Goal: Task Accomplishment & Management: Manage account settings

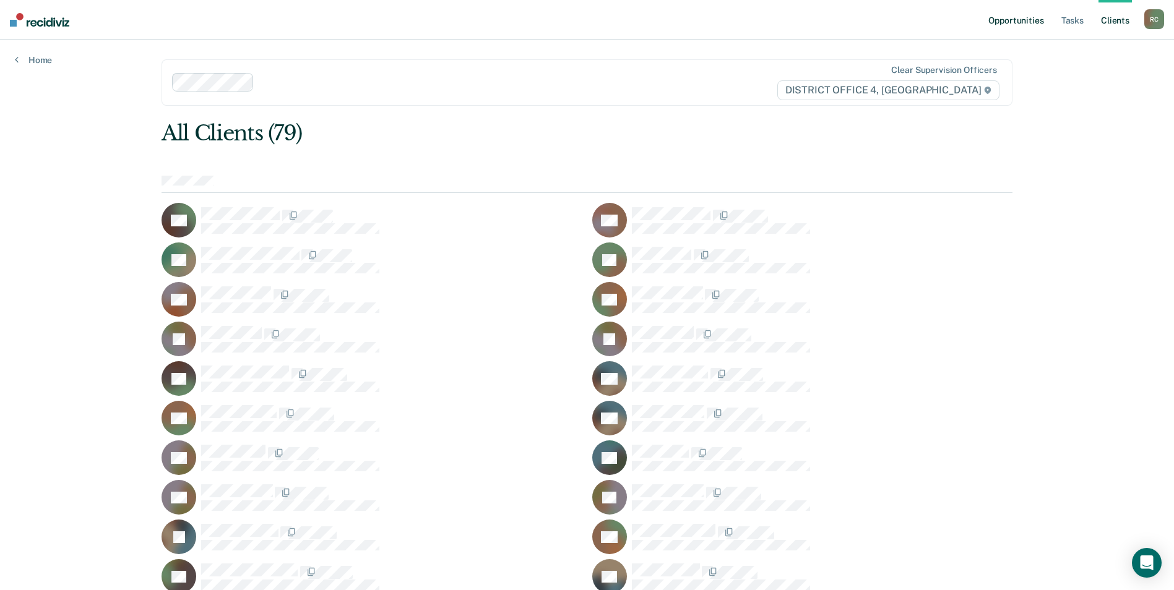
click at [1021, 23] on link "Opportunities" at bounding box center [1016, 20] width 60 height 40
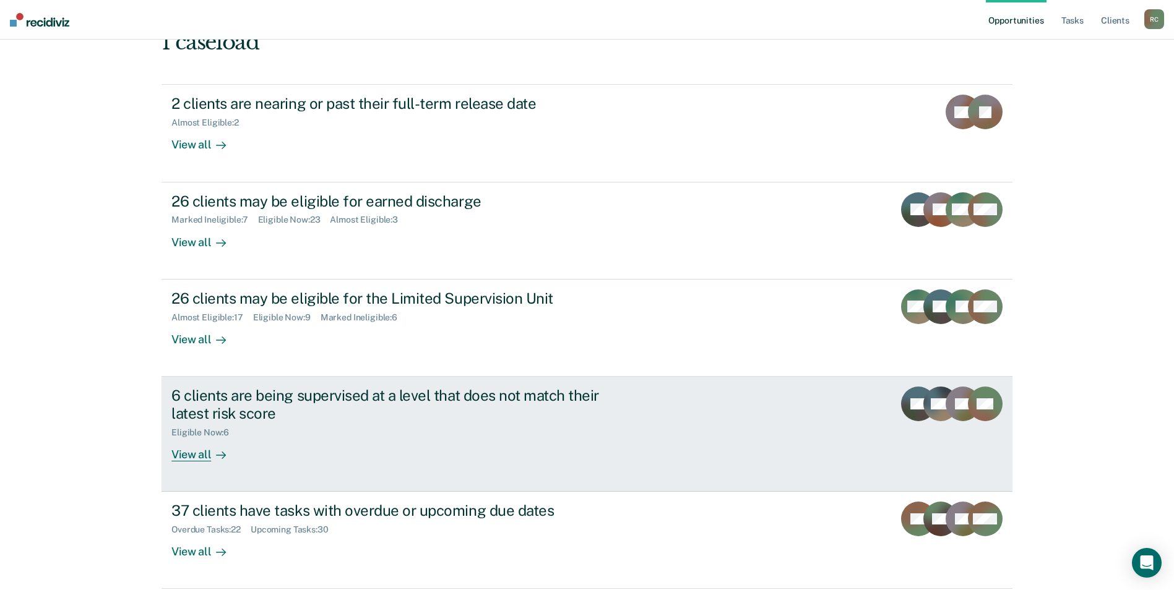
scroll to position [139, 0]
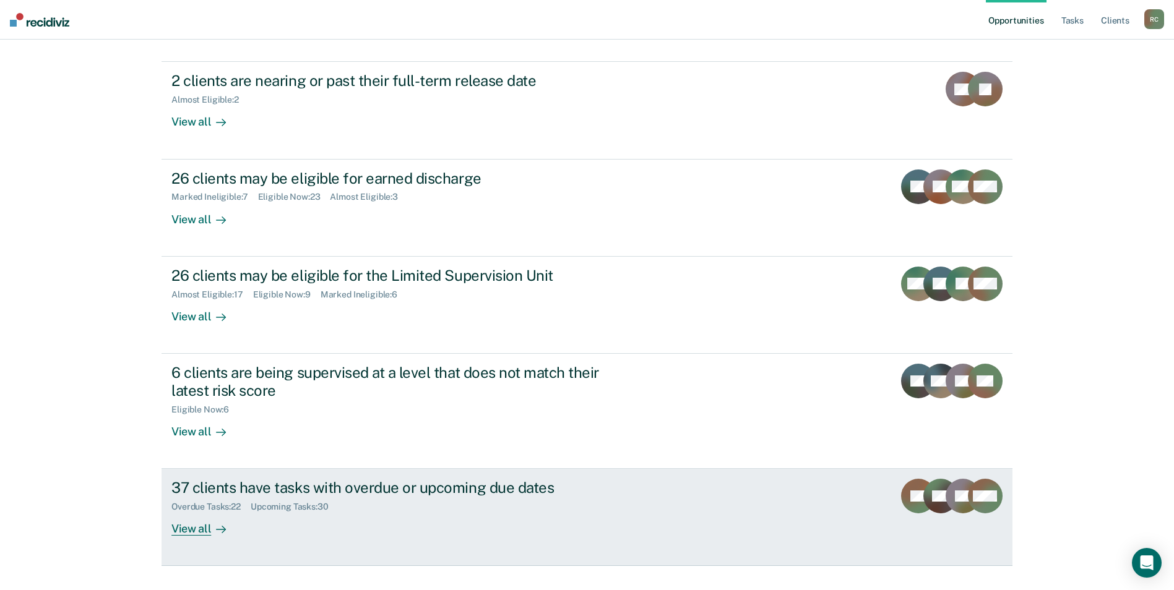
click at [415, 498] on div "37 clients have tasks with overdue or upcoming due dates Overdue Tasks : 22 Upc…" at bounding box center [403, 507] width 464 height 57
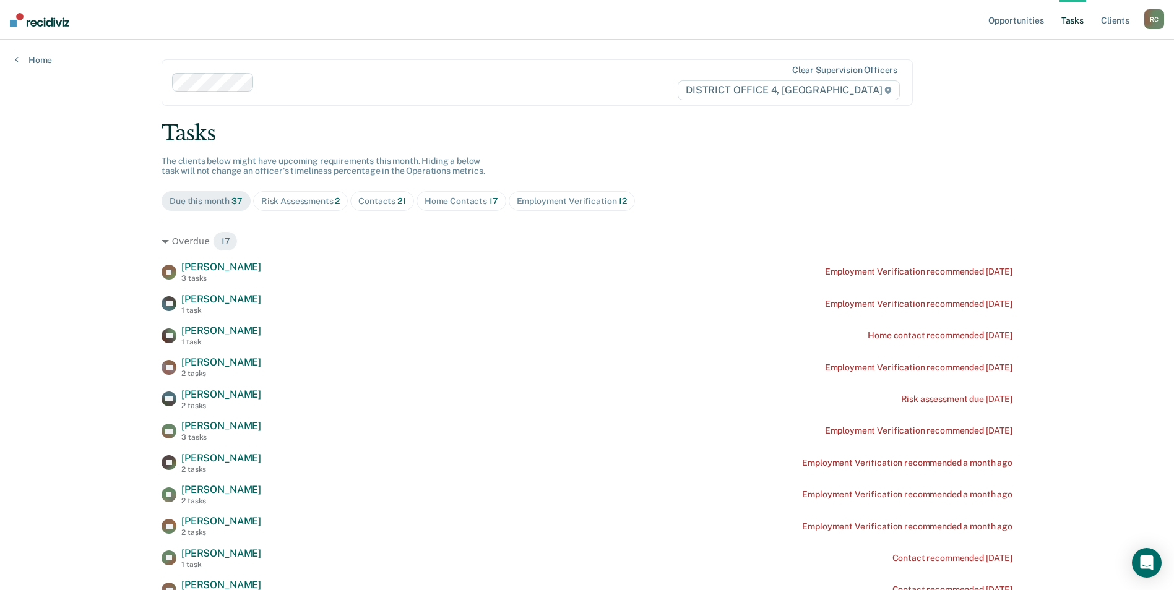
click at [298, 202] on div "Risk Assessments 2" at bounding box center [300, 201] width 79 height 11
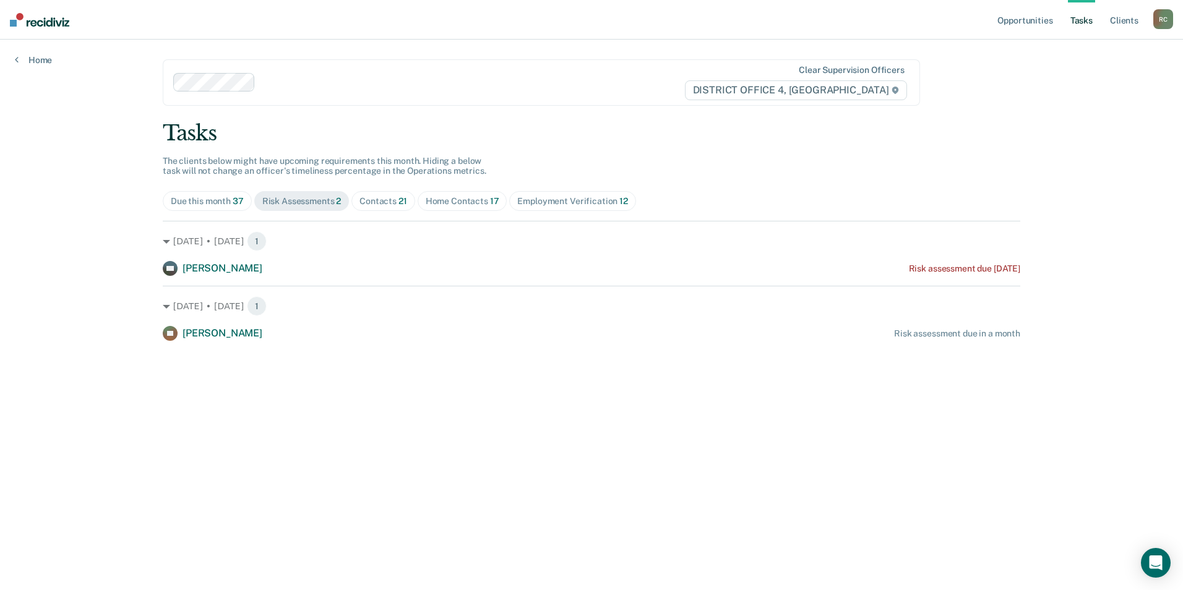
click at [474, 207] on span "Home Contacts 17" at bounding box center [463, 201] width 90 height 20
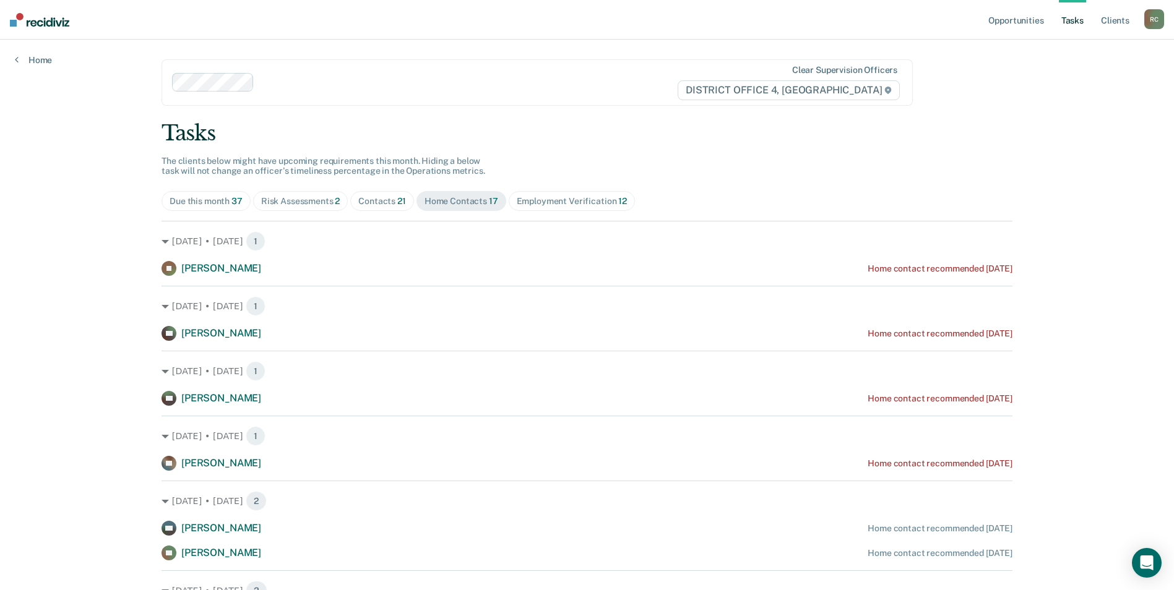
click at [397, 207] on span "Contacts 21" at bounding box center [382, 201] width 64 height 20
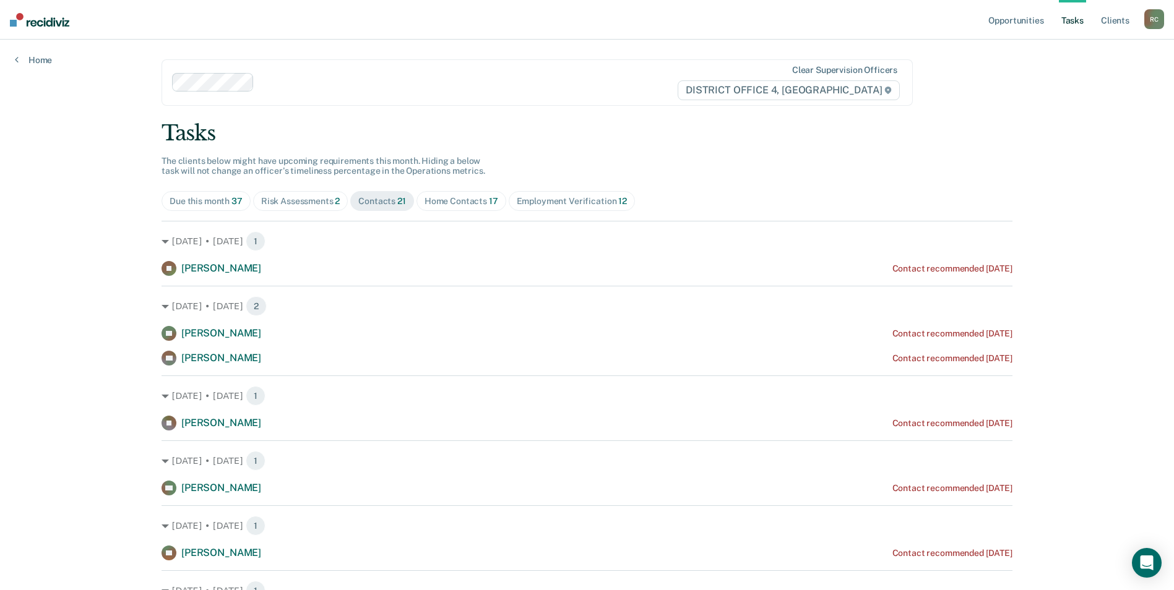
click at [283, 206] on div "Risk Assessments 2" at bounding box center [300, 201] width 79 height 11
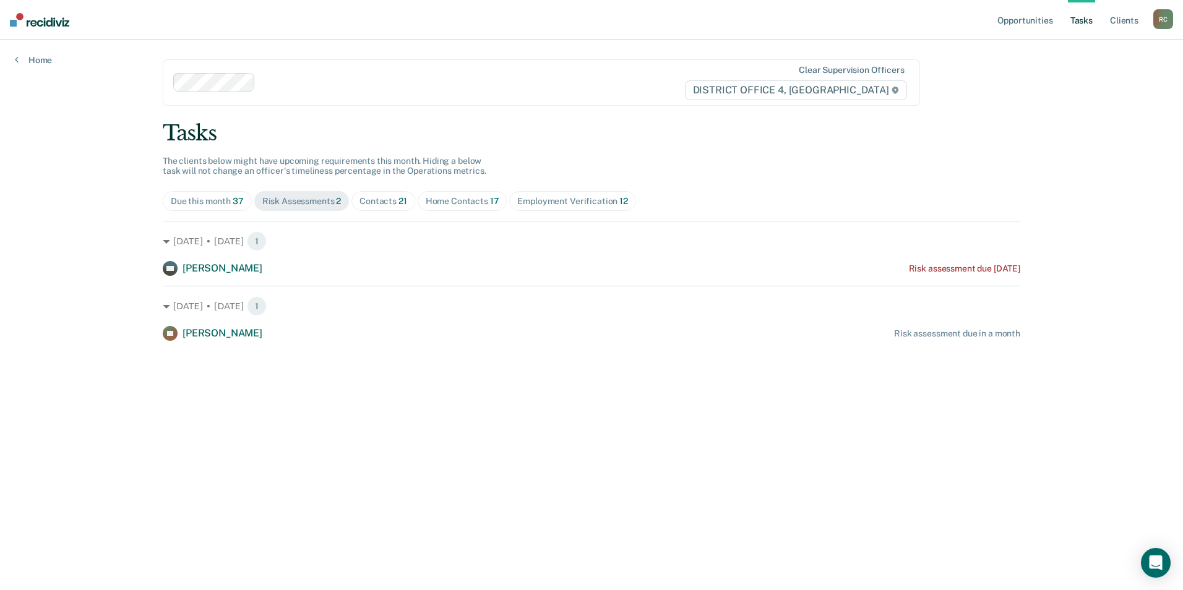
click at [220, 206] on div "Due this month 37" at bounding box center [207, 201] width 73 height 11
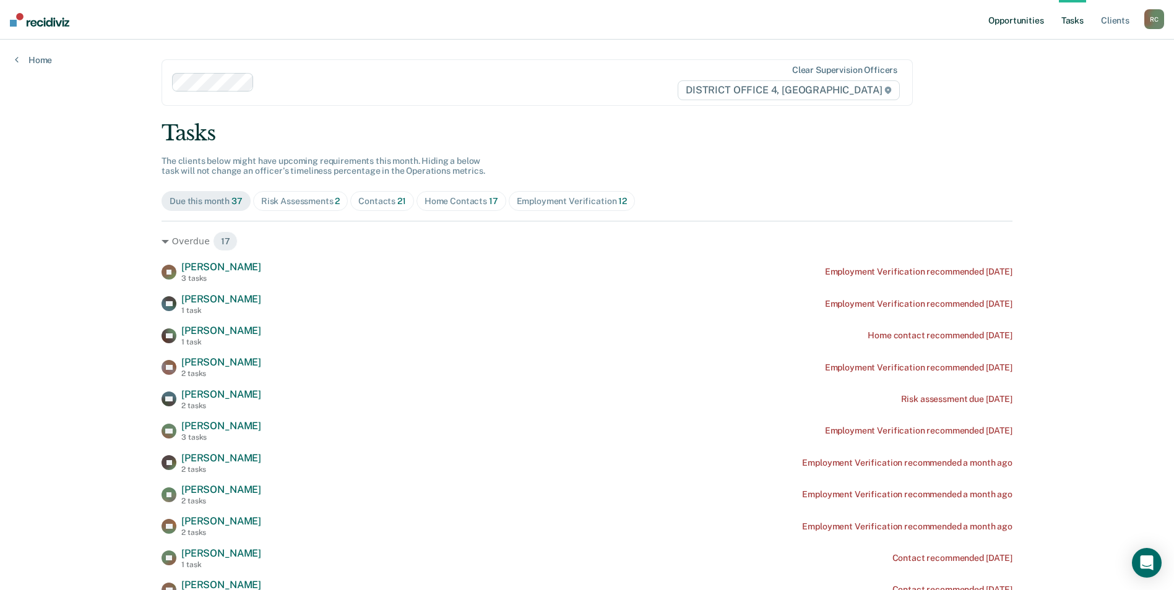
click at [1017, 12] on link "Opportunities" at bounding box center [1016, 20] width 60 height 40
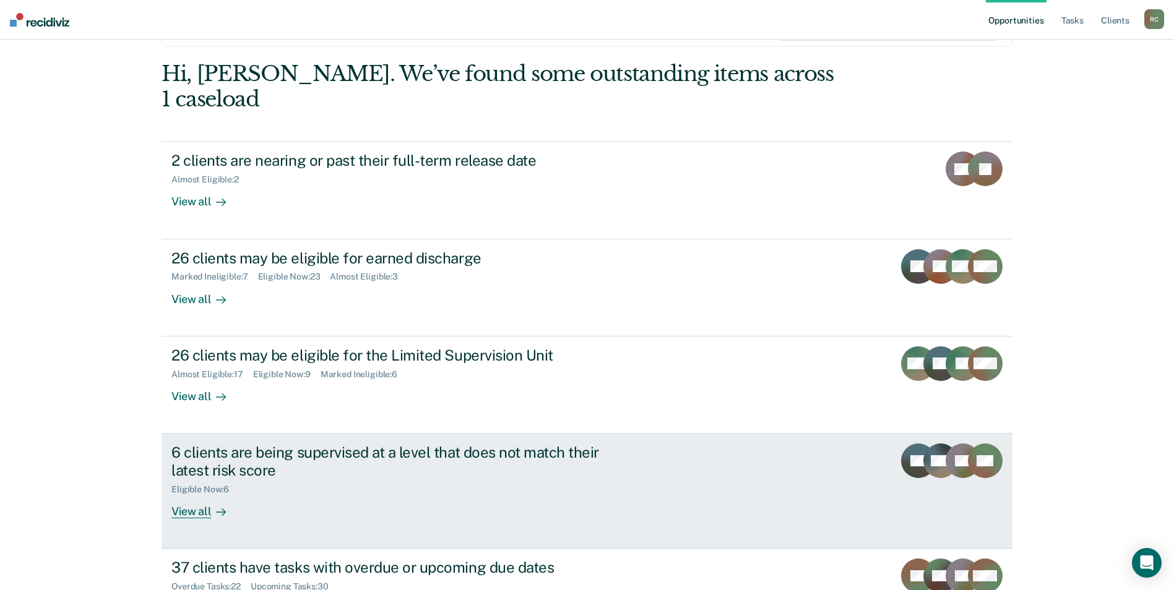
scroll to position [139, 0]
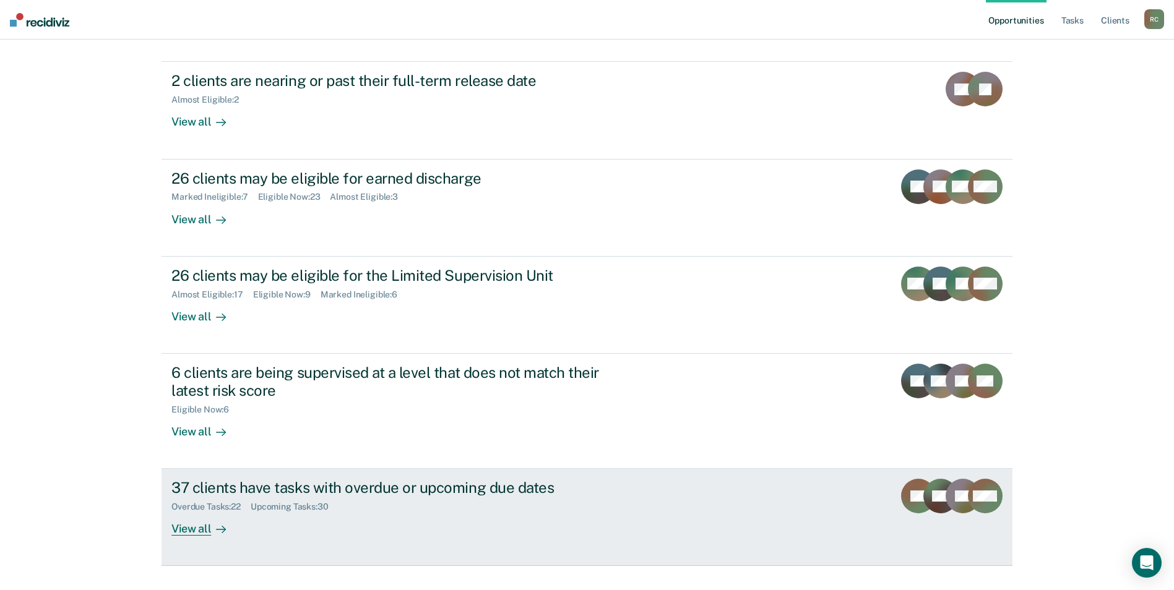
click at [252, 499] on div "37 clients have tasks with overdue or upcoming due dates Overdue Tasks : 22 Upc…" at bounding box center [403, 507] width 464 height 57
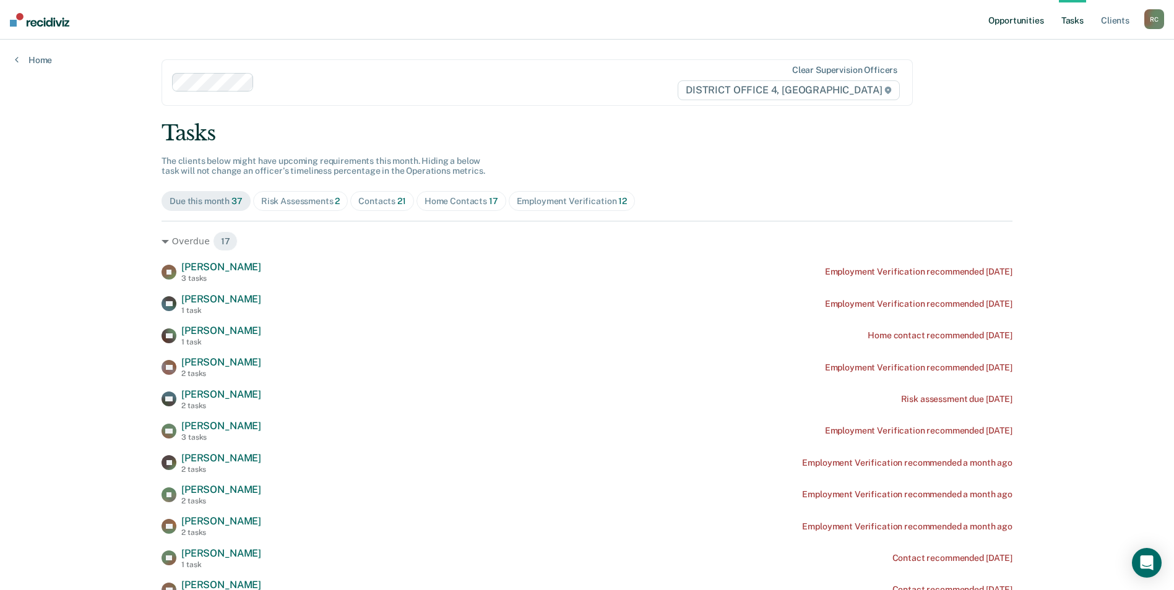
click at [1029, 19] on link "Opportunities" at bounding box center [1016, 20] width 60 height 40
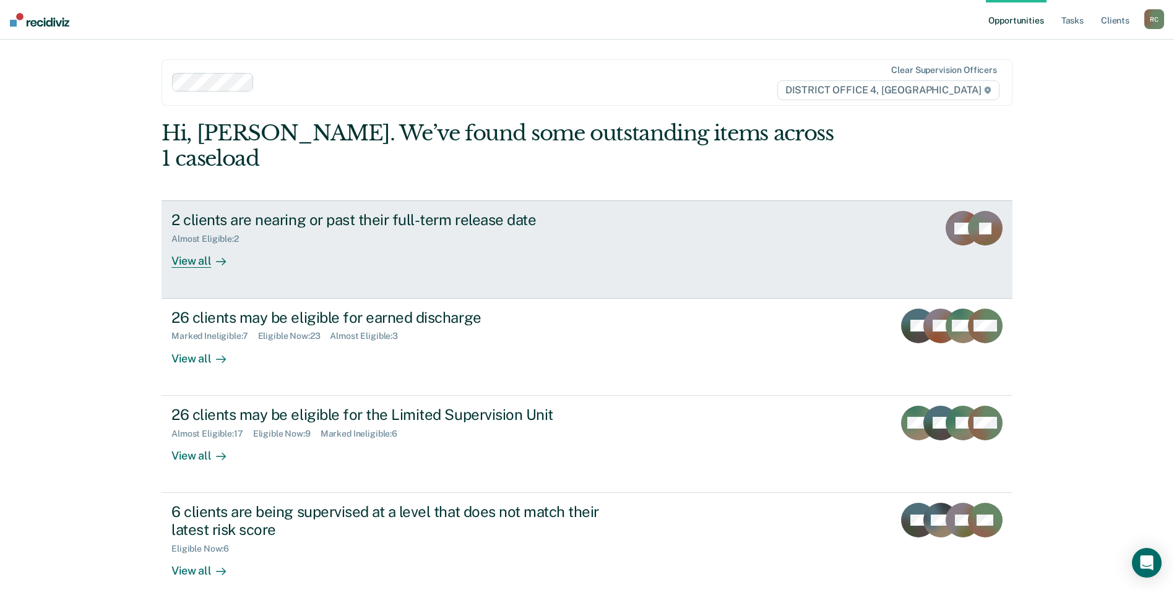
click at [289, 232] on div "2 clients are nearing or past their full-term release date Almost Eligible : 2 …" at bounding box center [403, 239] width 464 height 57
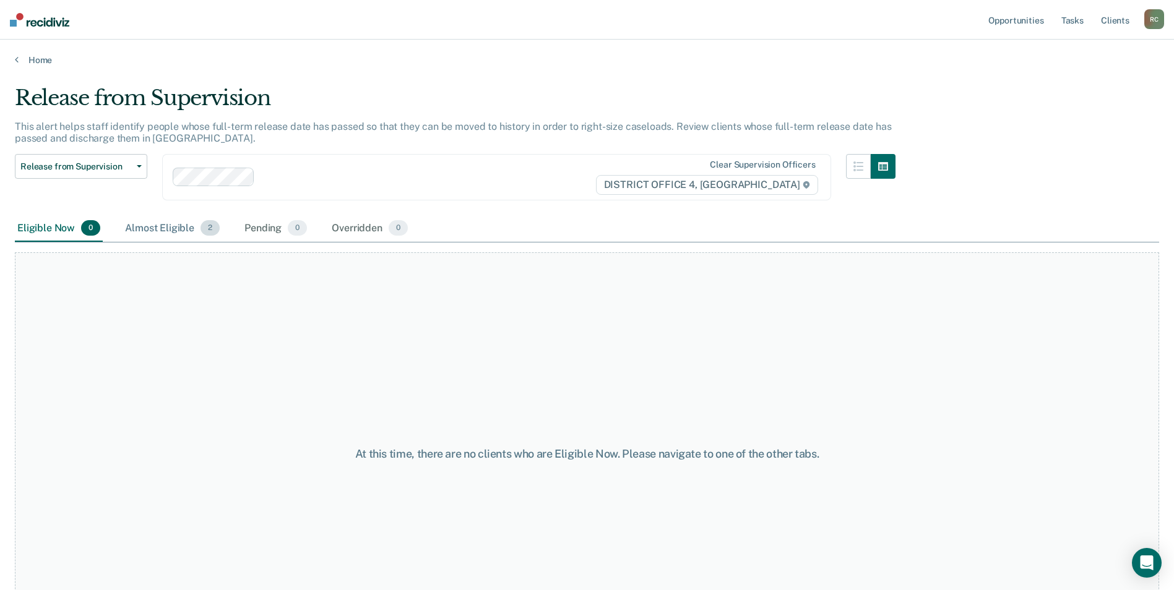
click at [173, 231] on div "Almost Eligible 2" at bounding box center [173, 228] width 100 height 27
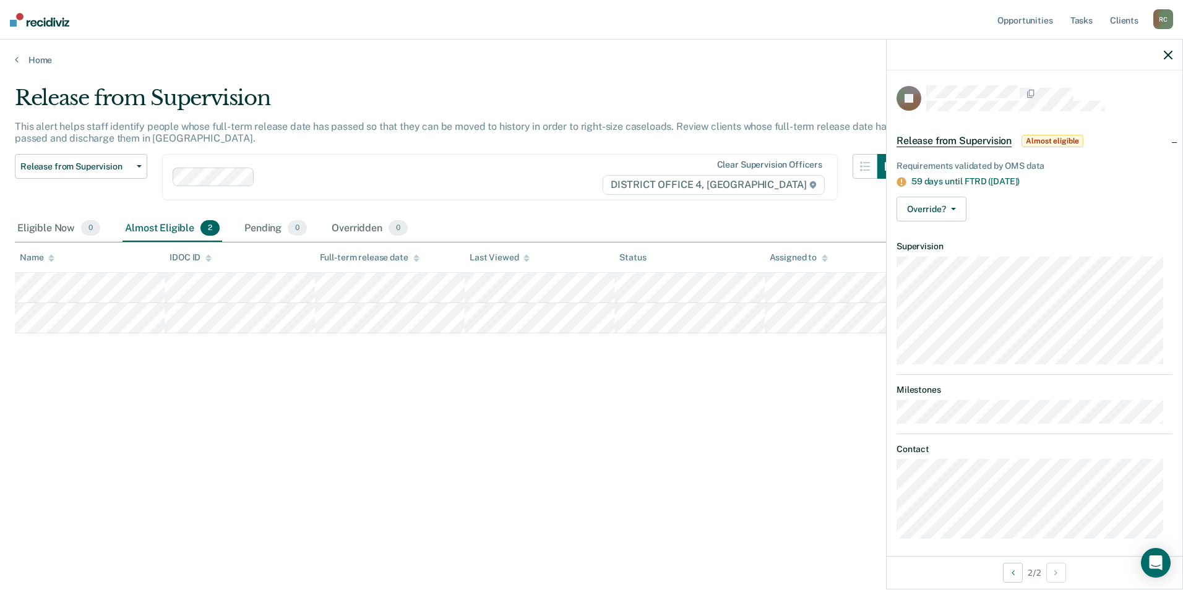
click at [420, 408] on div "Release from Supervision This alert helps staff identify people whose full-term…" at bounding box center [592, 291] width 1154 height 412
click at [30, 56] on link "Home" at bounding box center [592, 59] width 1154 height 11
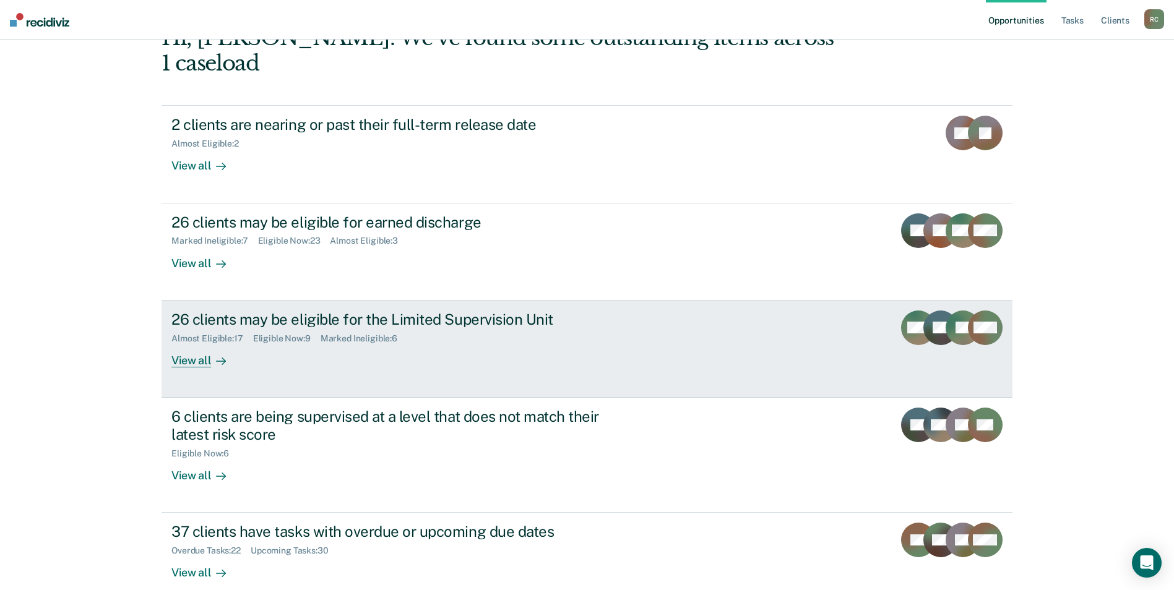
scroll to position [124, 0]
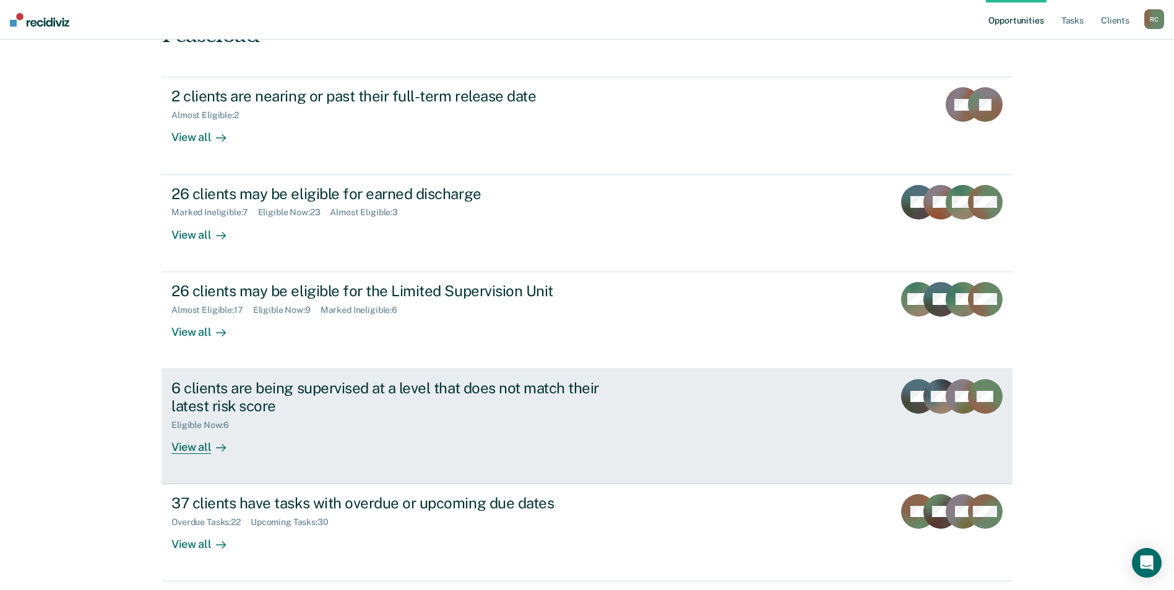
click at [346, 407] on div "6 clients are being supervised at a level that does not match their latest risk…" at bounding box center [403, 416] width 464 height 75
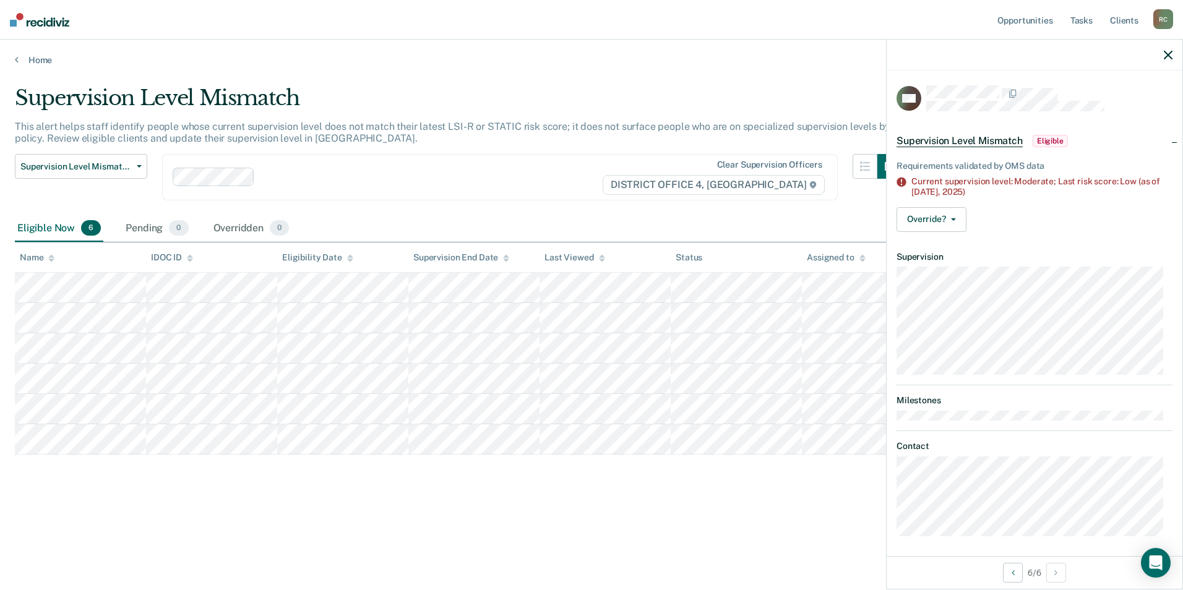
click at [563, 518] on div "Supervision Level Mismatch This alert helps staff identify people whose current…" at bounding box center [592, 311] width 1154 height 452
click at [1004, 571] on button "Previous Opportunity" at bounding box center [1013, 573] width 20 height 20
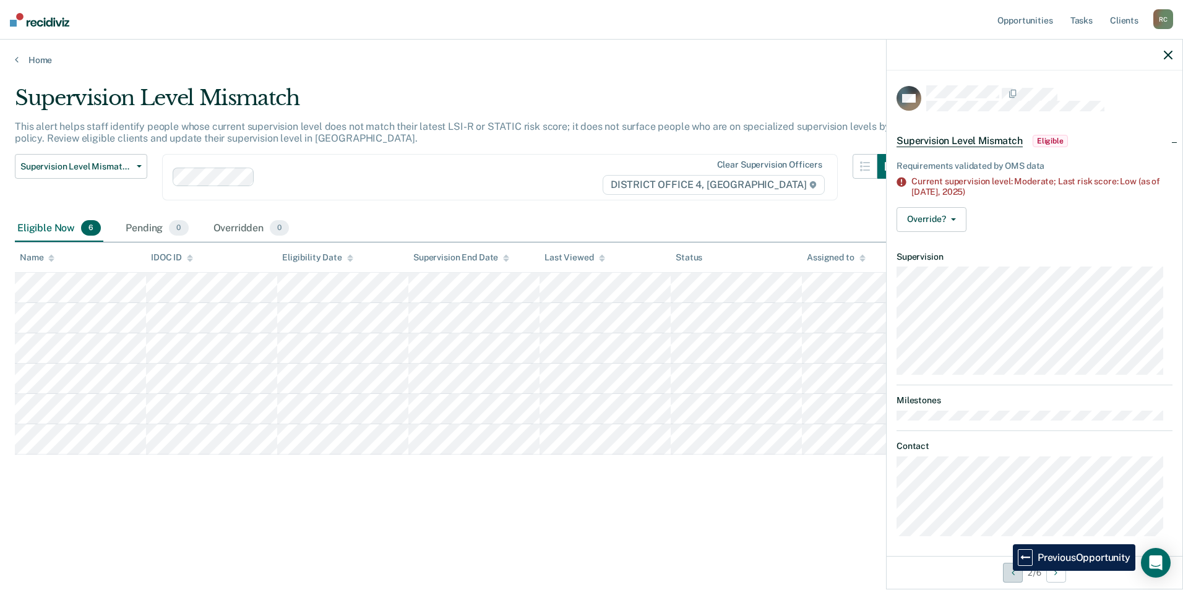
click at [1004, 571] on button "Previous Opportunity" at bounding box center [1013, 573] width 20 height 20
click at [626, 78] on main "Supervision Level Mismatch This alert helps staff identify people whose current…" at bounding box center [591, 326] width 1183 height 521
click at [567, 101] on div "Supervision Level Mismatch" at bounding box center [458, 102] width 887 height 35
drag, startPoint x: 40, startPoint y: 73, endPoint x: 40, endPoint y: 65, distance: 8.0
click at [40, 70] on main "Supervision Level Mismatch This alert helps staff identify people whose current…" at bounding box center [591, 326] width 1183 height 521
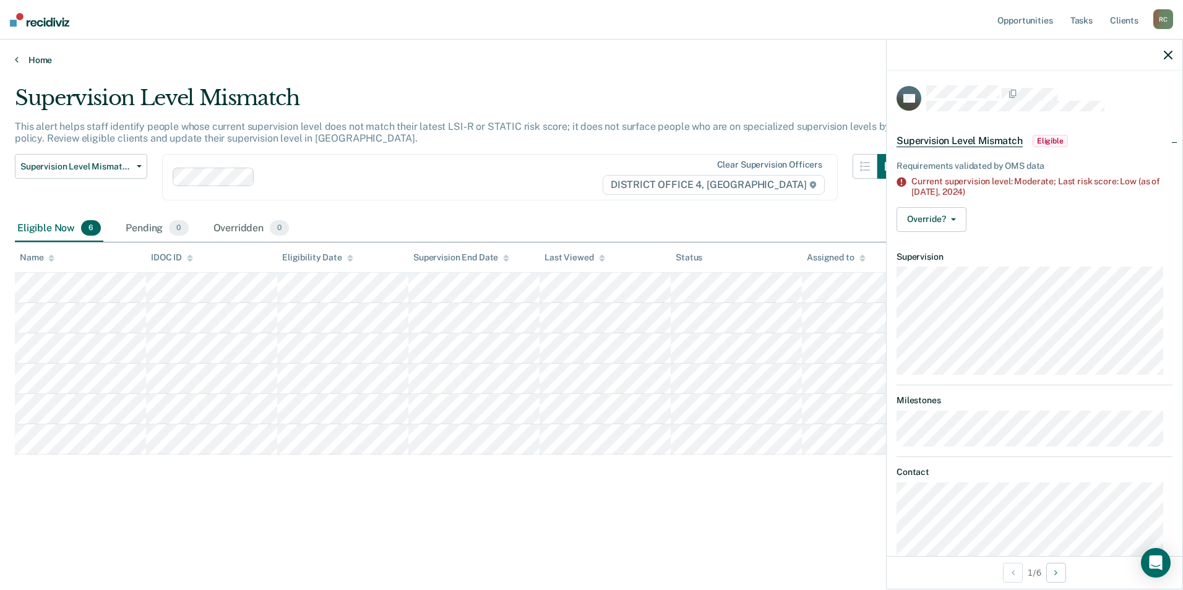
click at [40, 64] on link "Home" at bounding box center [592, 59] width 1154 height 11
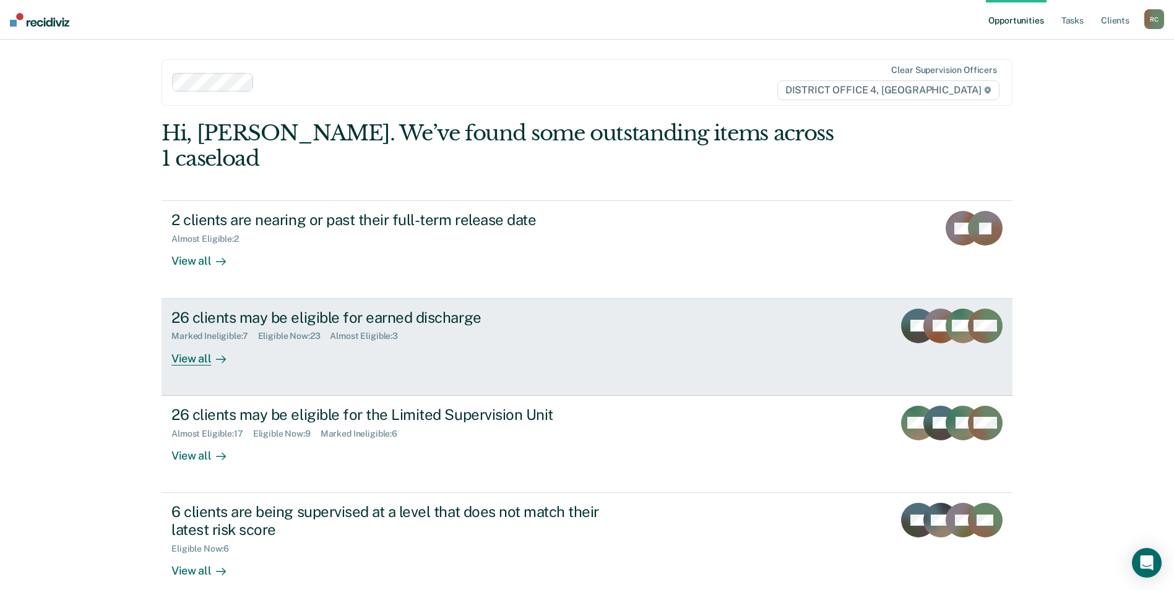
click at [391, 327] on div "26 clients may be eligible for earned discharge Marked Ineligible : 7 Eligible …" at bounding box center [403, 337] width 464 height 57
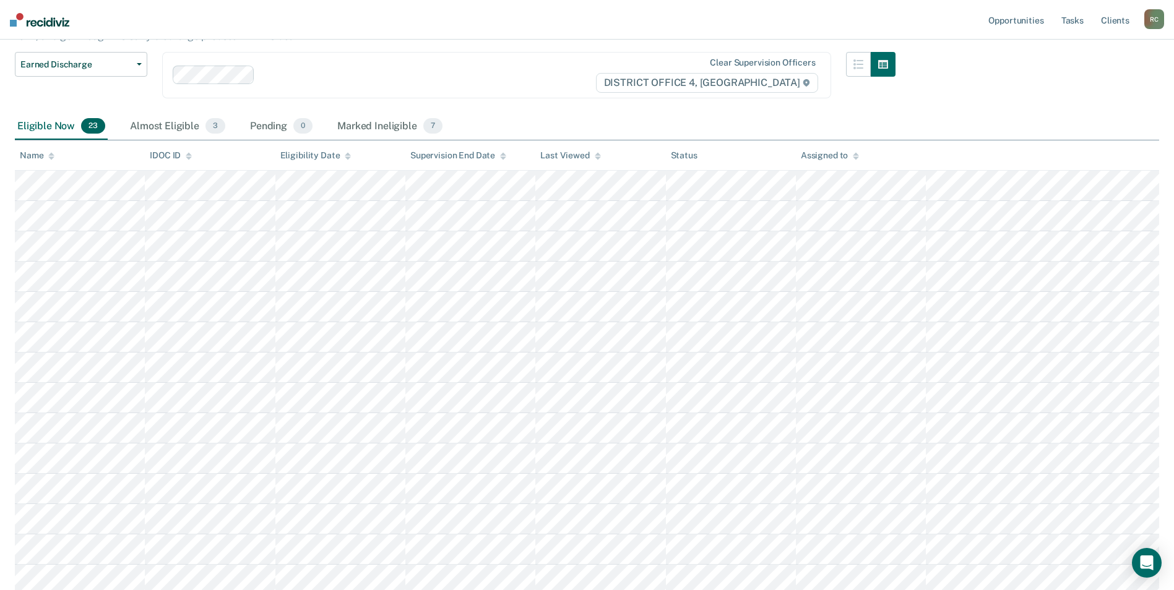
scroll to position [124, 0]
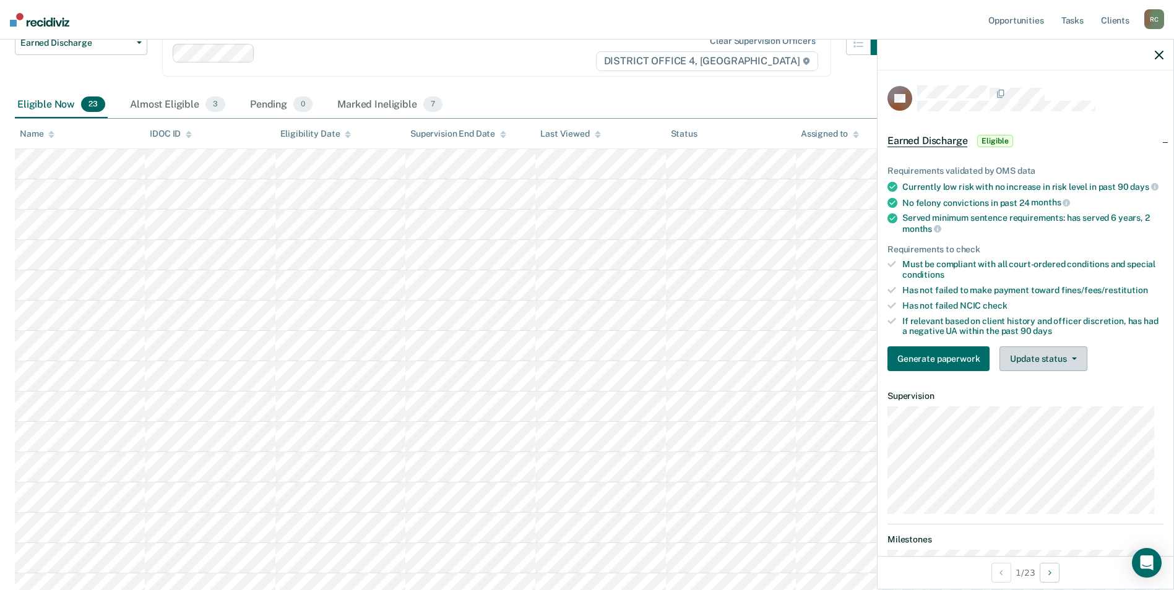
click at [1024, 371] on button "Update status" at bounding box center [1042, 359] width 87 height 25
click at [1033, 418] on button "Mark Ineligible" at bounding box center [1058, 409] width 119 height 20
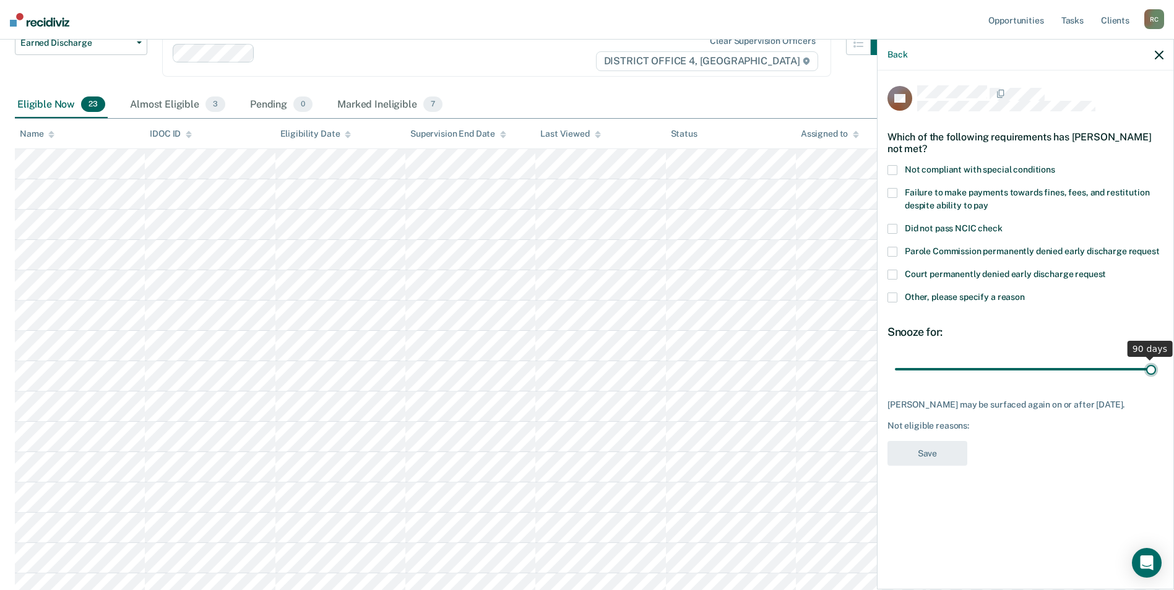
drag, startPoint x: 979, startPoint y: 367, endPoint x: 1165, endPoint y: 347, distance: 187.3
type input "90"
click at [1156, 358] on input "range" at bounding box center [1025, 369] width 261 height 22
click at [895, 297] on span at bounding box center [892, 298] width 10 height 10
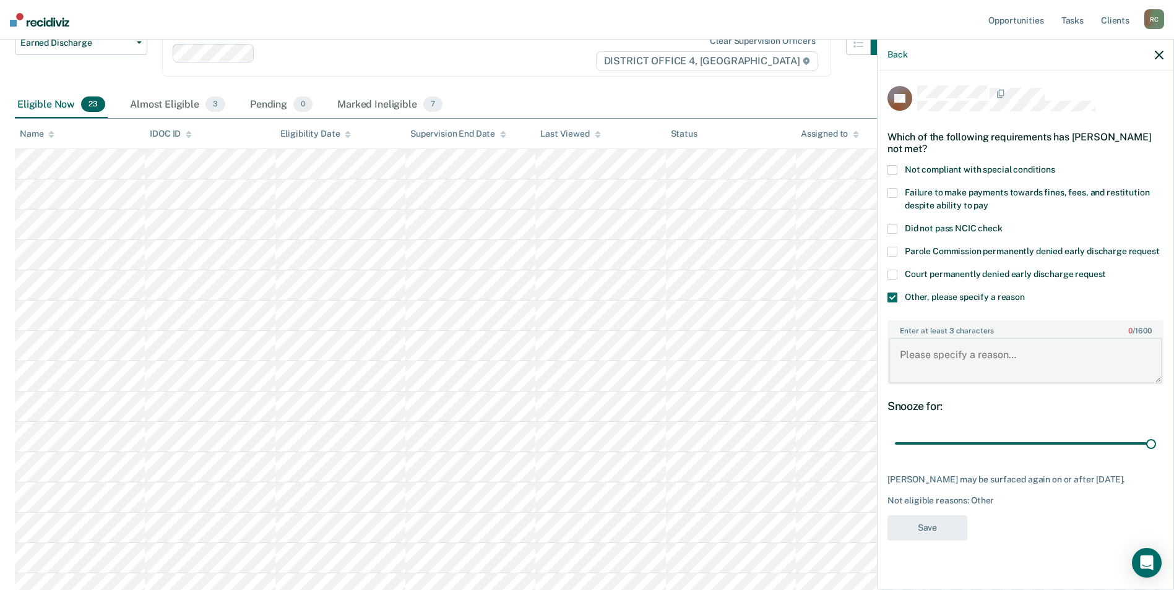
drag, startPoint x: 932, startPoint y: 340, endPoint x: 936, endPoint y: 346, distance: 7.2
click at [933, 338] on textarea "Enter at least 3 characters 0 / 1600" at bounding box center [1026, 361] width 274 height 46
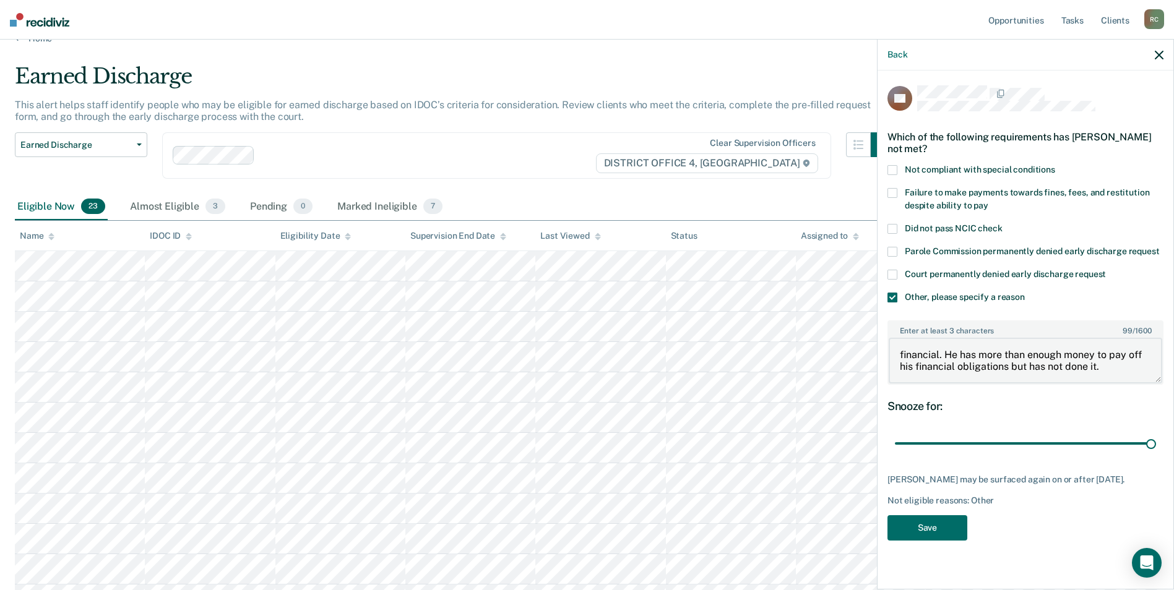
scroll to position [0, 0]
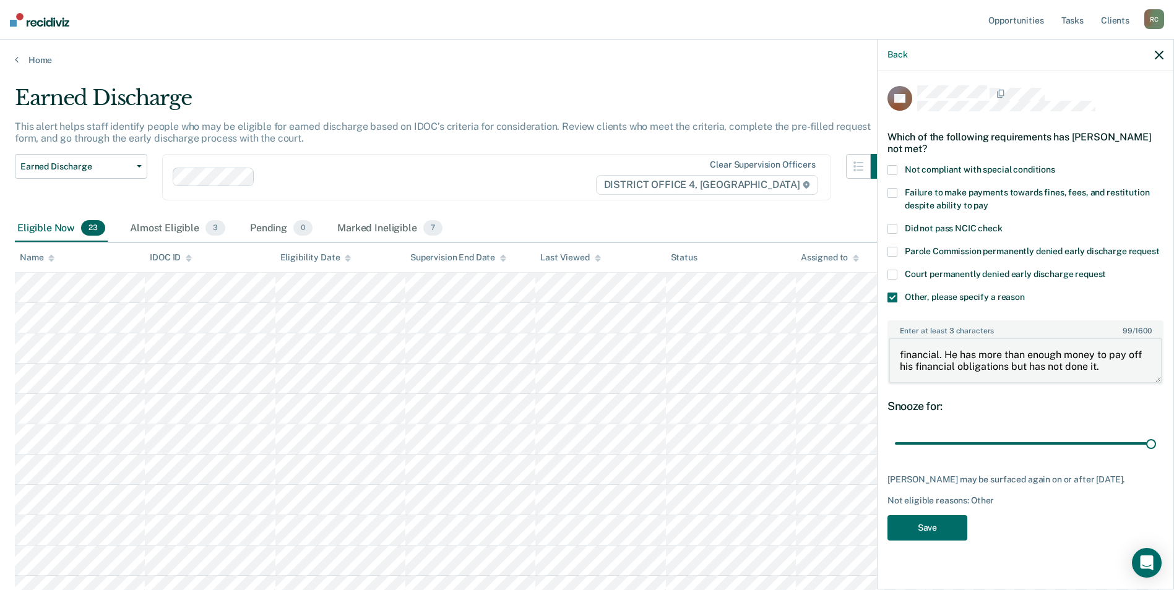
click at [902, 357] on textarea "financial. He has more than enough money to pay off his financial obligations b…" at bounding box center [1026, 361] width 274 height 46
type textarea "Financial. He has more than enough money to pay off his financial obligations b…"
click at [939, 528] on button "Save" at bounding box center [927, 528] width 80 height 25
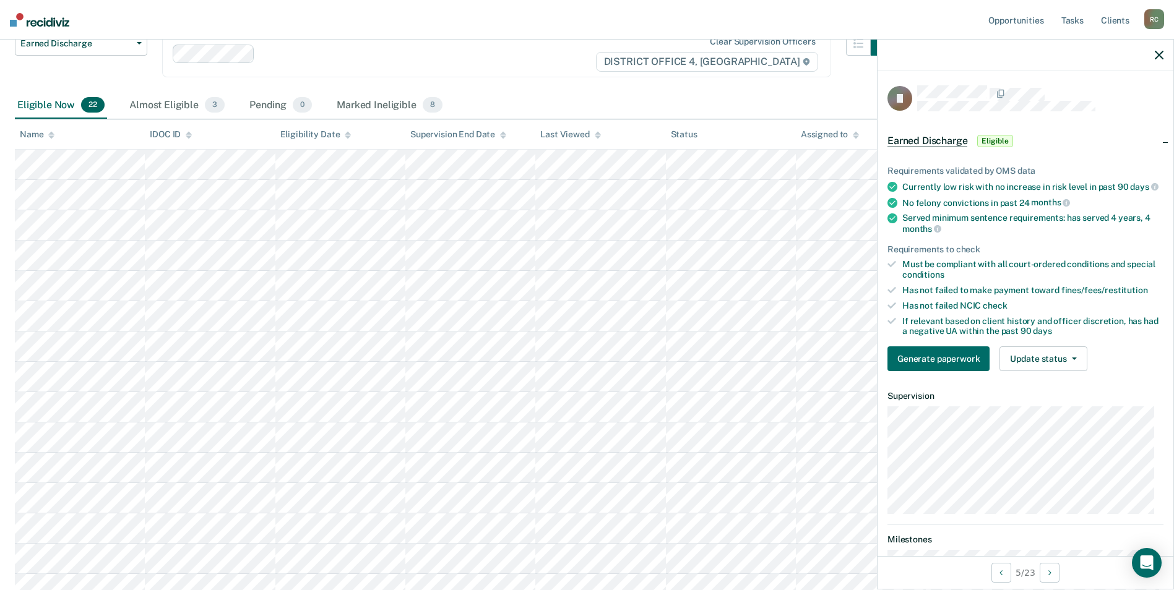
scroll to position [124, 0]
click at [1066, 371] on button "Update status" at bounding box center [1042, 359] width 87 height 25
click at [1056, 418] on button "Mark Ineligible" at bounding box center [1058, 409] width 119 height 20
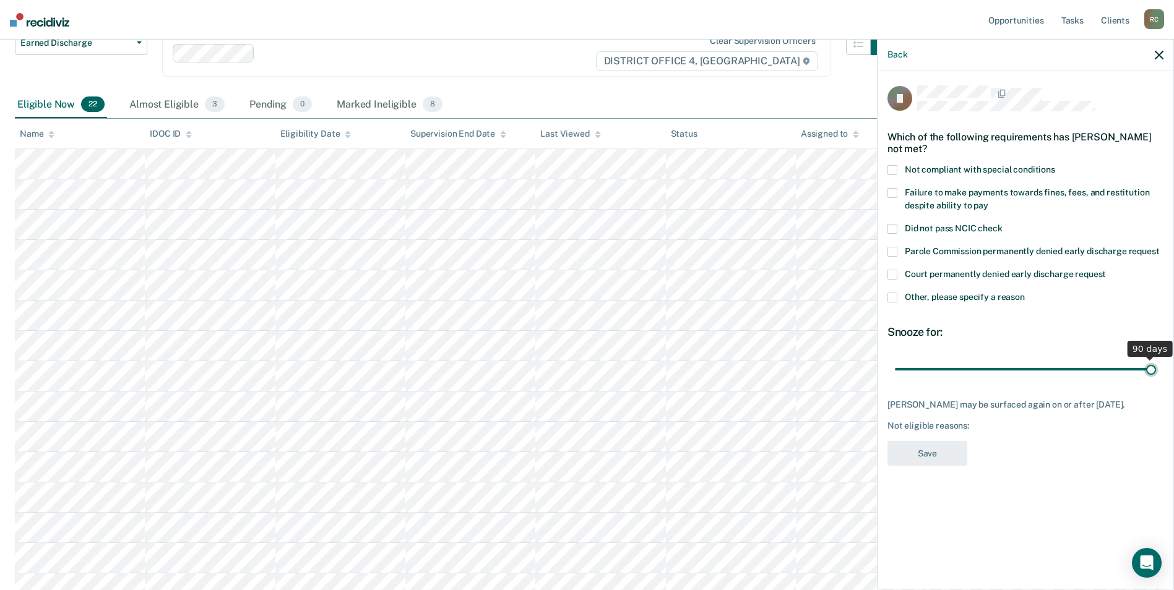
drag, startPoint x: 979, startPoint y: 366, endPoint x: 1186, endPoint y: 349, distance: 208.0
type input "90"
click at [1156, 358] on input "range" at bounding box center [1025, 369] width 261 height 22
click at [899, 168] on label "Not compliant with special conditions" at bounding box center [1025, 171] width 276 height 13
click at [952, 455] on button "Save" at bounding box center [927, 453] width 80 height 25
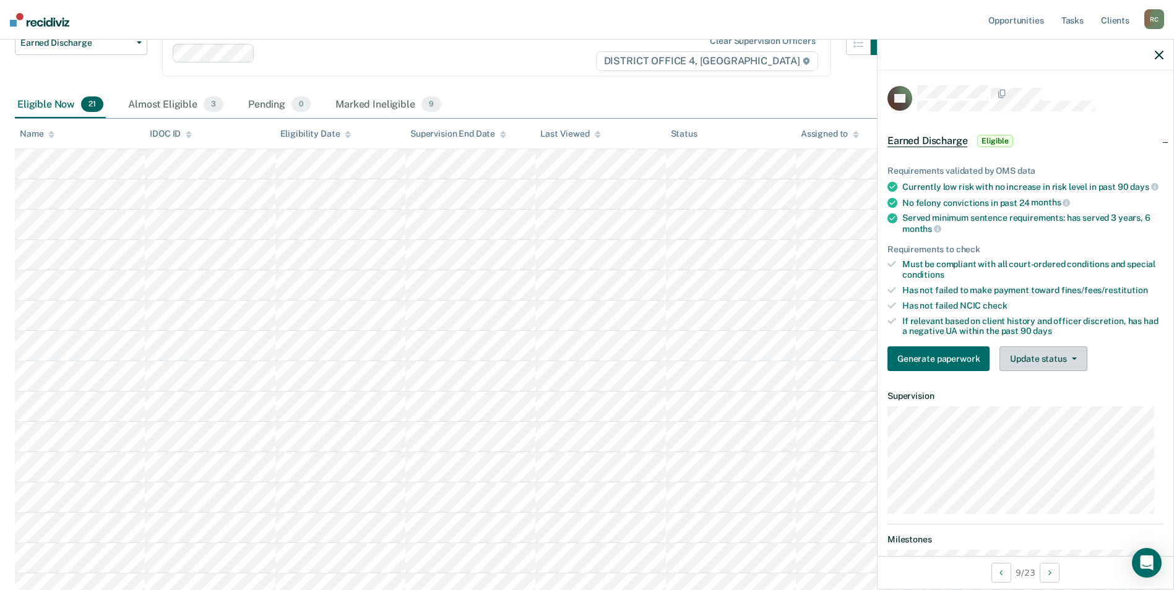
click at [1074, 360] on icon "button" at bounding box center [1074, 359] width 5 height 2
click at [1061, 416] on button "Mark Ineligible" at bounding box center [1058, 409] width 119 height 20
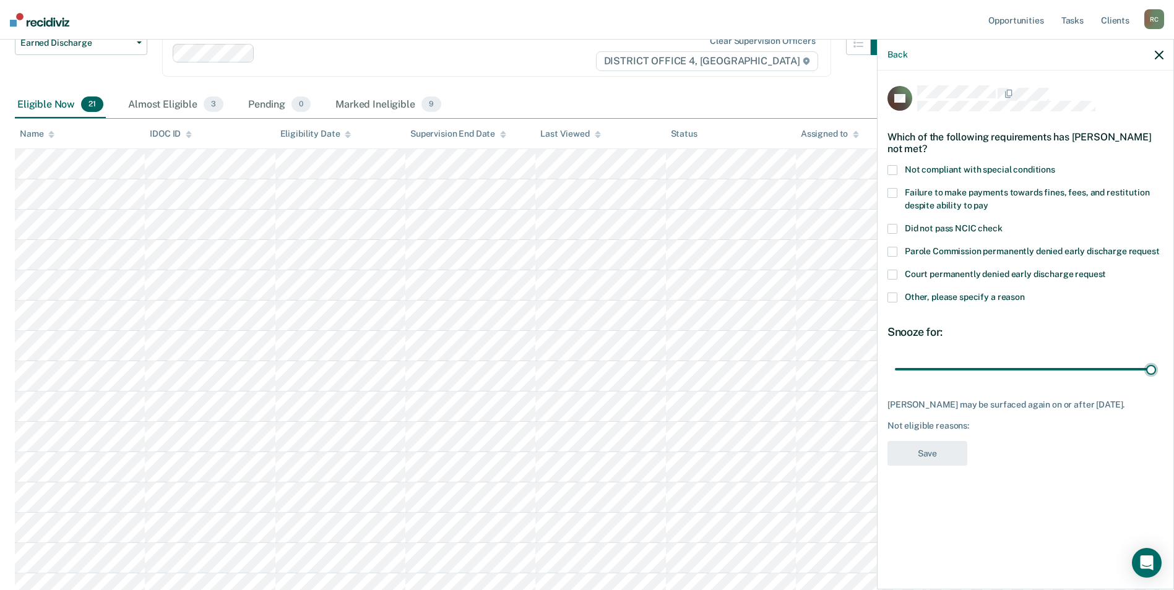
drag, startPoint x: 980, startPoint y: 372, endPoint x: 1176, endPoint y: 324, distance: 202.5
type input "90"
click at [1156, 358] on input "range" at bounding box center [1025, 369] width 261 height 22
click at [885, 171] on div "DA Which of the following requirements has [PERSON_NAME] not met? Not compliant…" at bounding box center [1026, 329] width 296 height 517
click at [894, 169] on span at bounding box center [892, 170] width 10 height 10
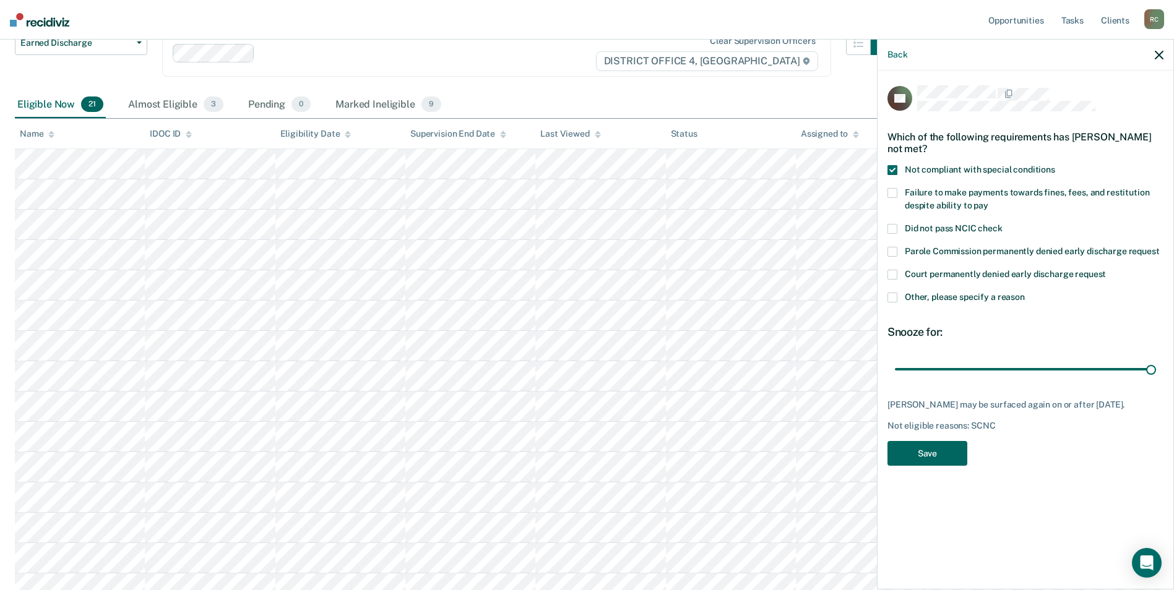
click at [945, 461] on button "Save" at bounding box center [927, 453] width 80 height 25
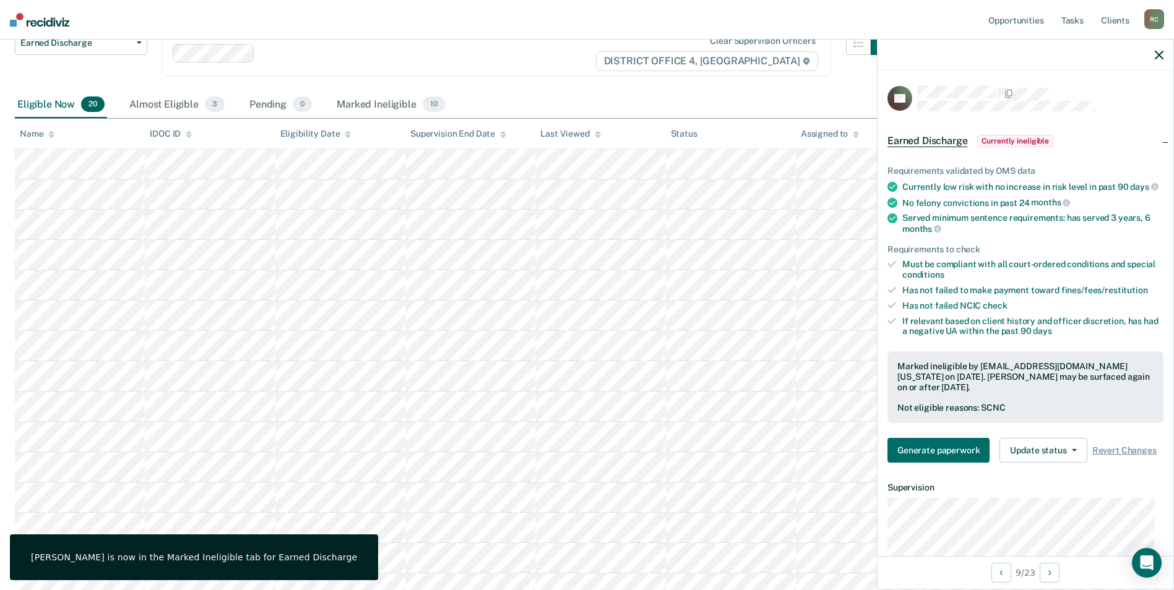
scroll to position [186, 0]
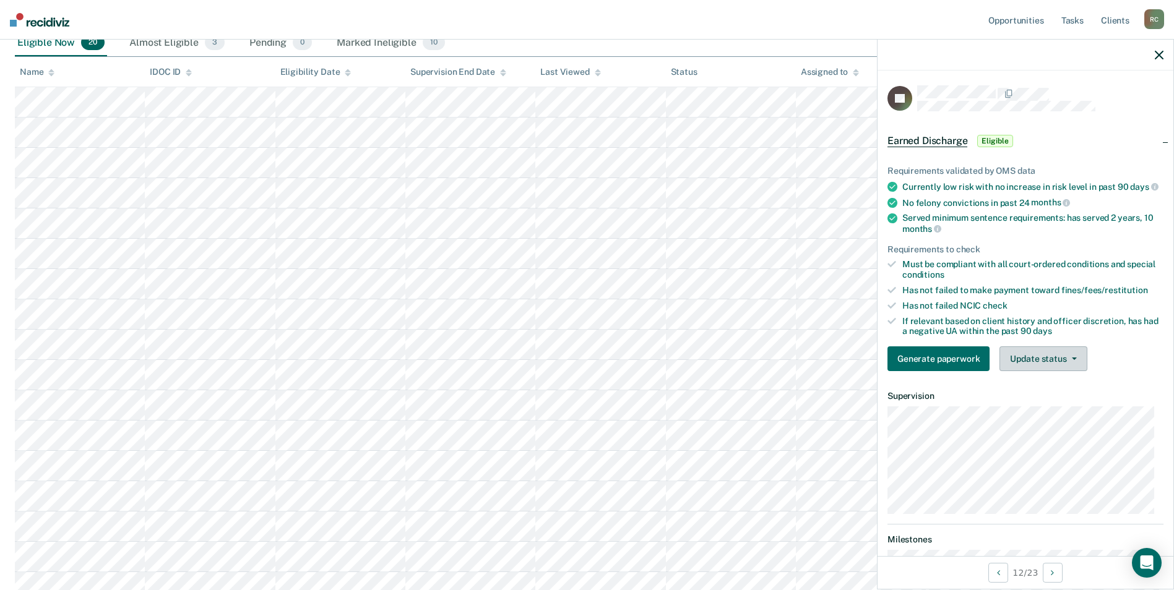
click at [1053, 369] on button "Update status" at bounding box center [1042, 359] width 87 height 25
click at [1042, 412] on button "Mark Ineligible" at bounding box center [1058, 409] width 119 height 20
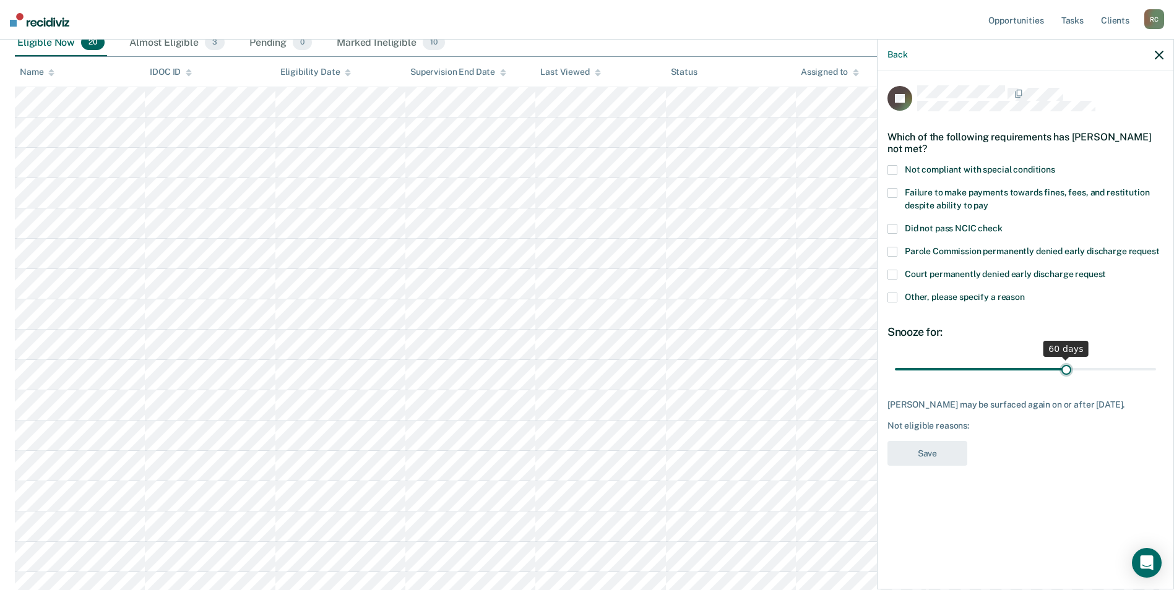
drag, startPoint x: 978, startPoint y: 367, endPoint x: 1066, endPoint y: 365, distance: 87.3
type input "60"
click at [1066, 365] on input "range" at bounding box center [1025, 369] width 261 height 22
click at [888, 298] on span at bounding box center [892, 298] width 10 height 10
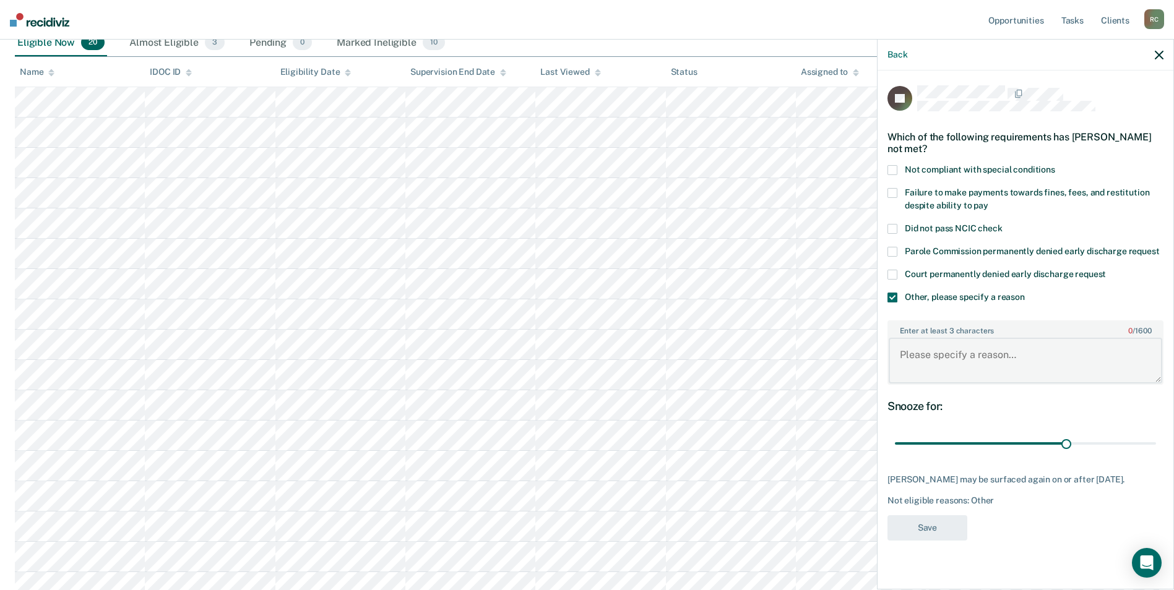
click at [918, 338] on textarea "Enter at least 3 characters 0 / 1600" at bounding box center [1026, 361] width 274 height 46
type textarea "Court hearing set up for [DATE] for early release"
click at [928, 541] on button "Save" at bounding box center [927, 528] width 80 height 25
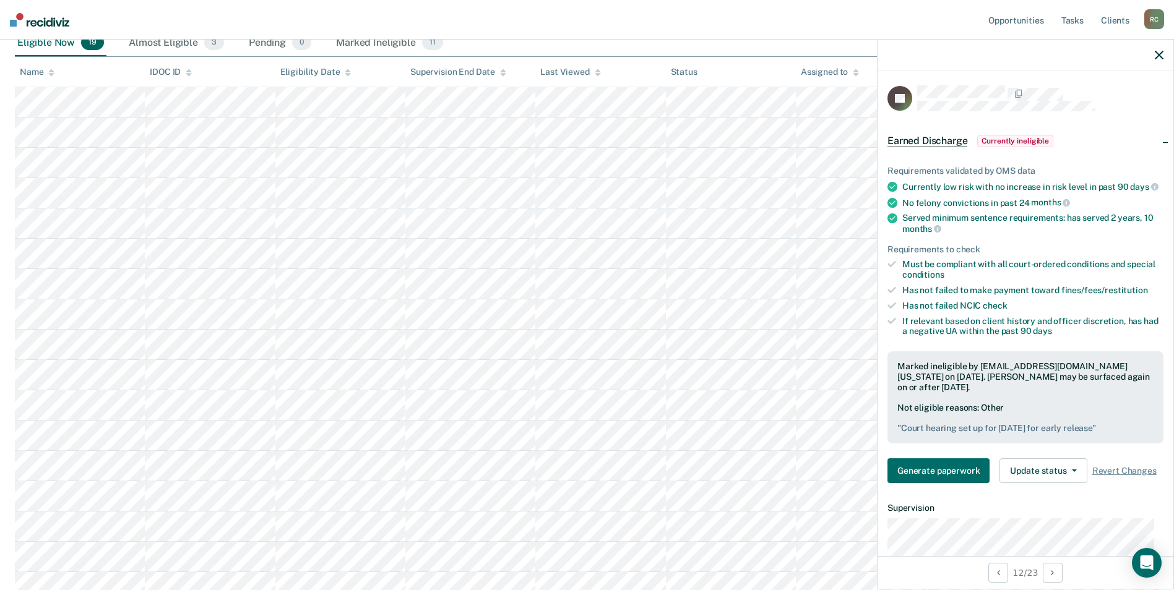
scroll to position [248, 0]
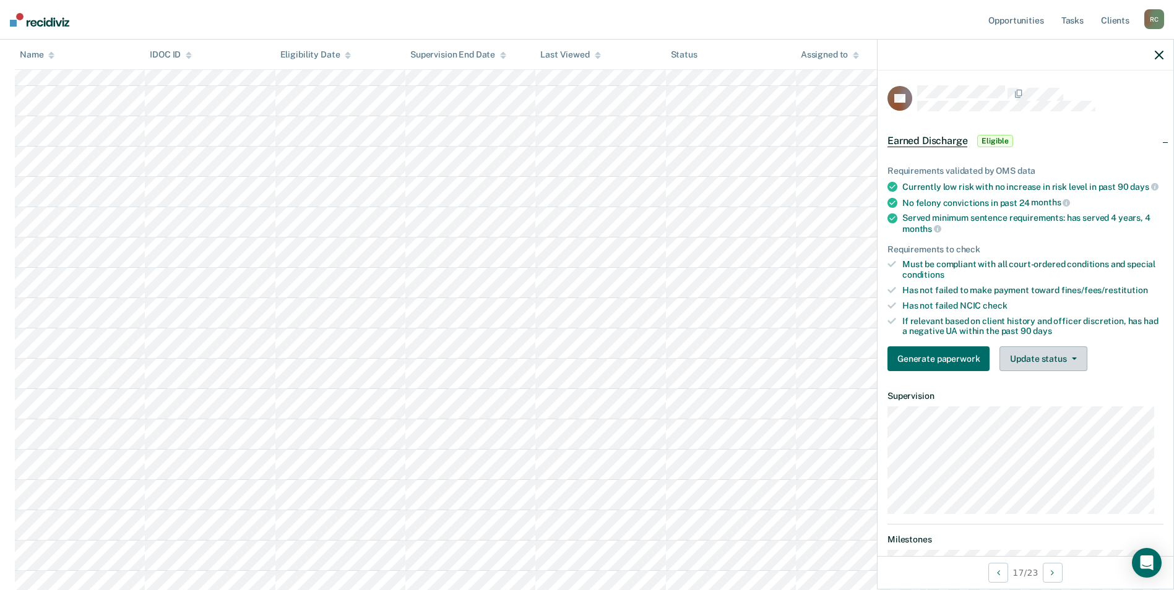
click at [1059, 364] on button "Update status" at bounding box center [1042, 359] width 87 height 25
click at [1024, 415] on button "Mark Ineligible" at bounding box center [1058, 409] width 119 height 20
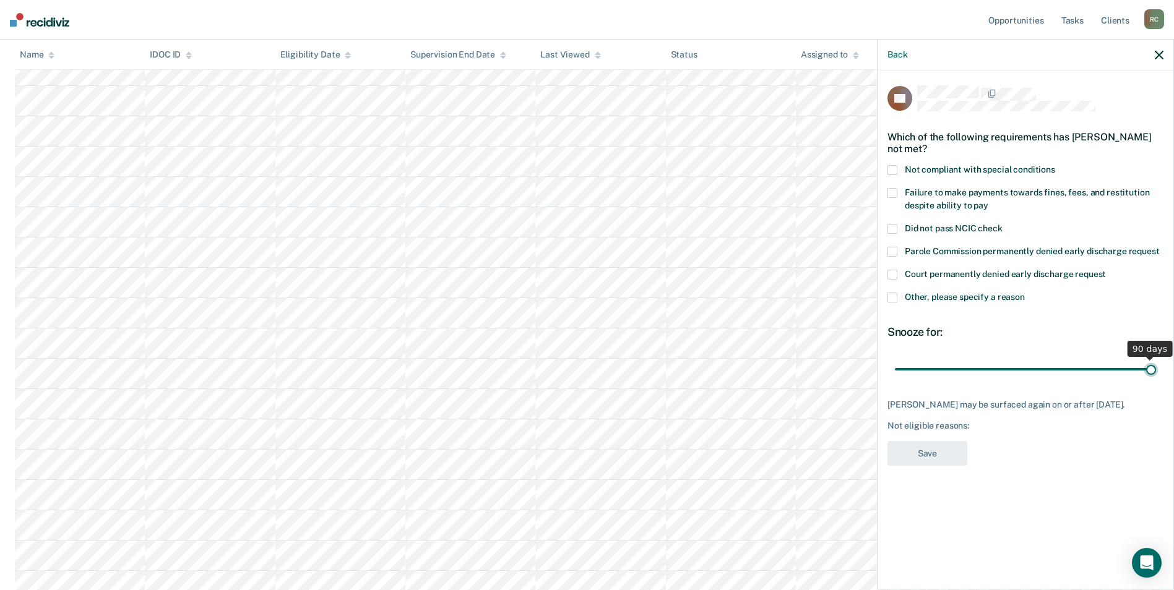
drag, startPoint x: 981, startPoint y: 369, endPoint x: 1175, endPoint y: 345, distance: 195.2
type input "90"
click at [1156, 358] on input "range" at bounding box center [1025, 369] width 261 height 22
click at [892, 168] on span at bounding box center [892, 170] width 10 height 10
click at [944, 451] on button "Save" at bounding box center [927, 453] width 80 height 25
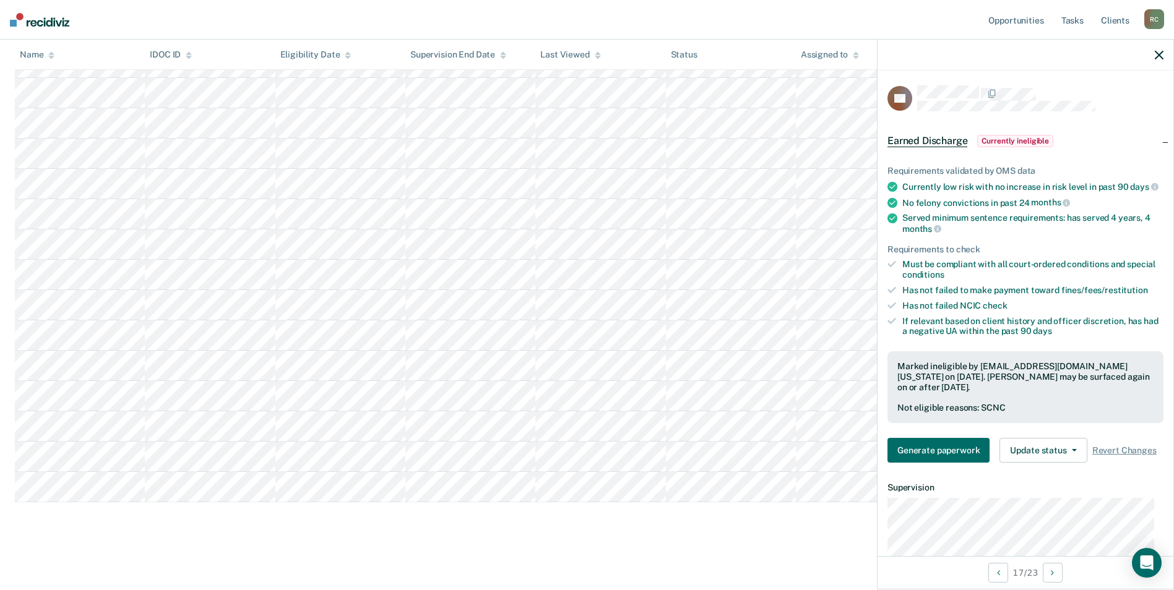
scroll to position [317, 0]
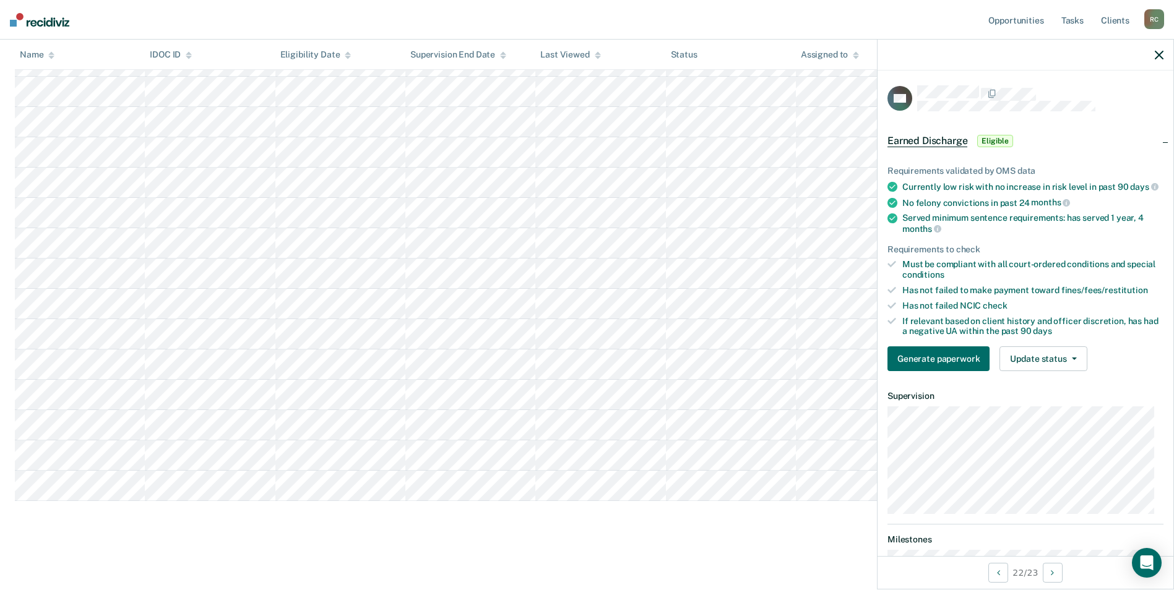
click at [591, 527] on div "Earned Discharge This alert helps staff identify people who may be eligible for…" at bounding box center [587, 152] width 1144 height 769
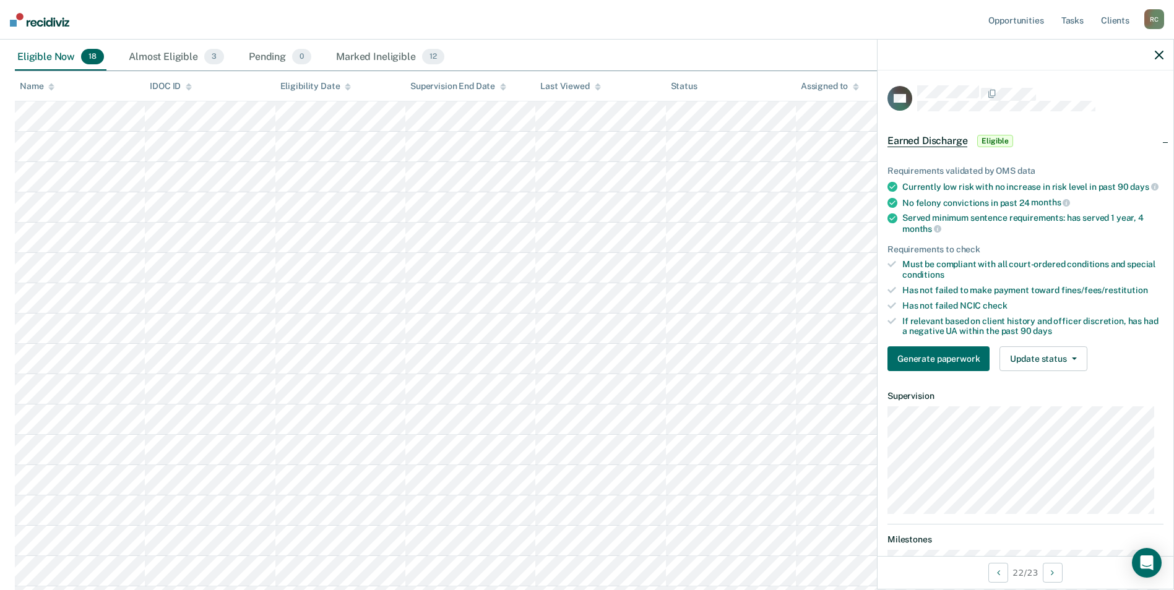
scroll to position [0, 0]
